Goal: Navigation & Orientation: Find specific page/section

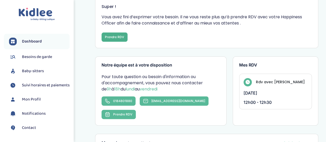
scroll to position [52, 0]
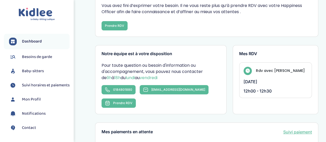
click at [248, 70] on icon at bounding box center [248, 71] width 4 height 4
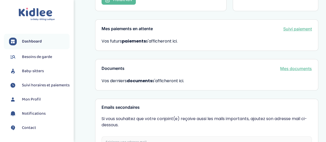
scroll to position [181, 0]
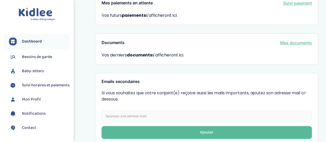
click at [44, 69] on span "Baby-sitters" at bounding box center [33, 71] width 22 height 6
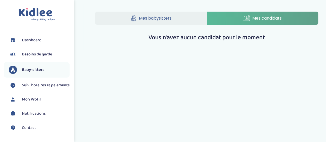
click at [39, 85] on span "Suivi horaires et paiements" at bounding box center [46, 85] width 48 height 6
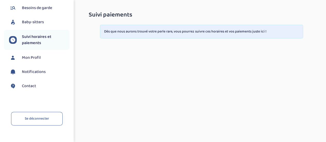
scroll to position [52, 0]
